Goal: Information Seeking & Learning: Learn about a topic

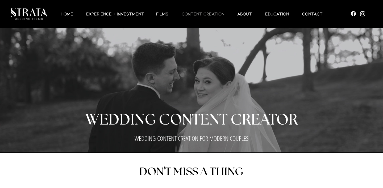
drag, startPoint x: 200, startPoint y: 56, endPoint x: 162, endPoint y: 1, distance: 66.5
